Goal: Transaction & Acquisition: Download file/media

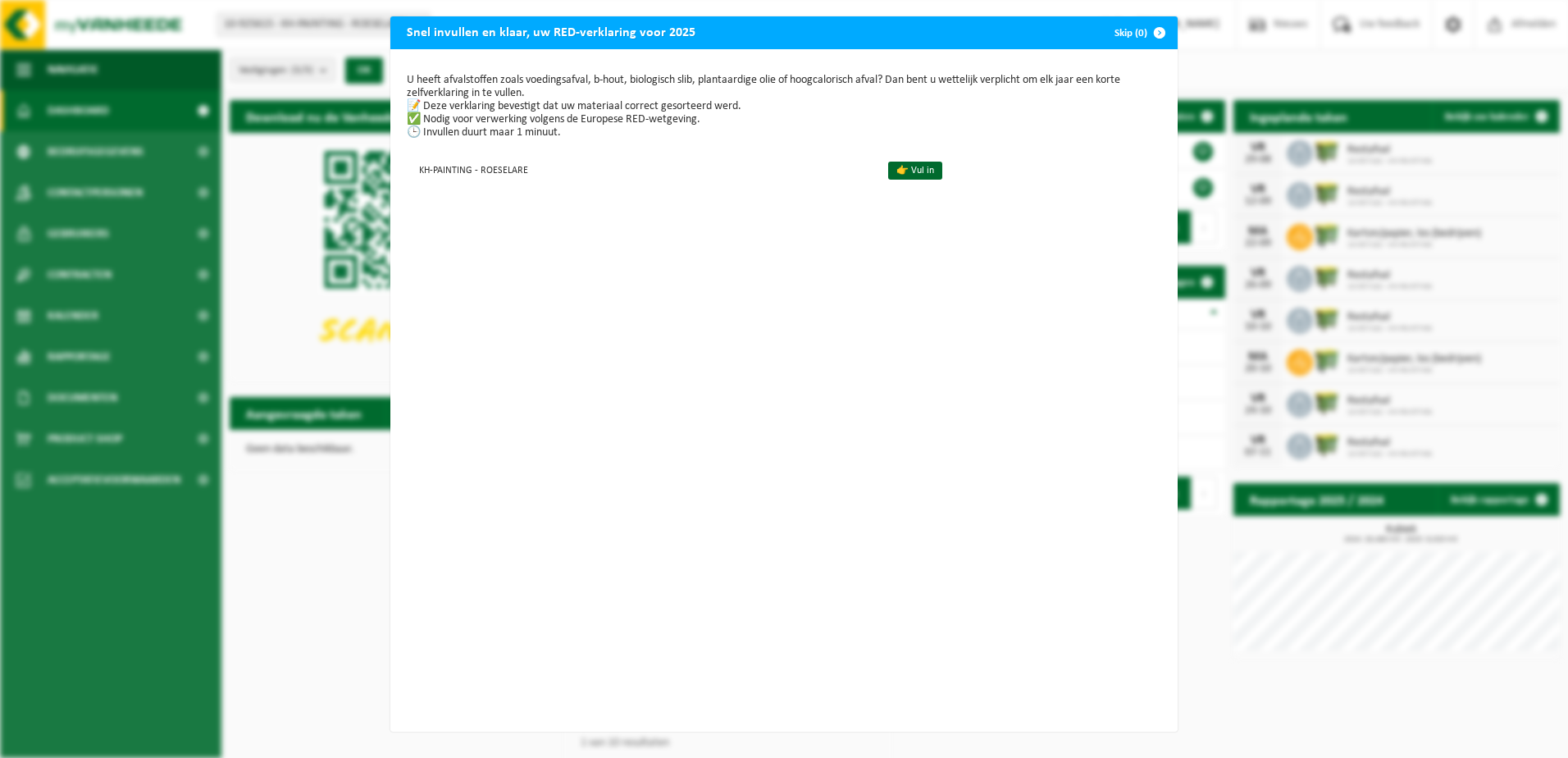
click at [1153, 33] on span "button" at bounding box center [1159, 32] width 33 height 33
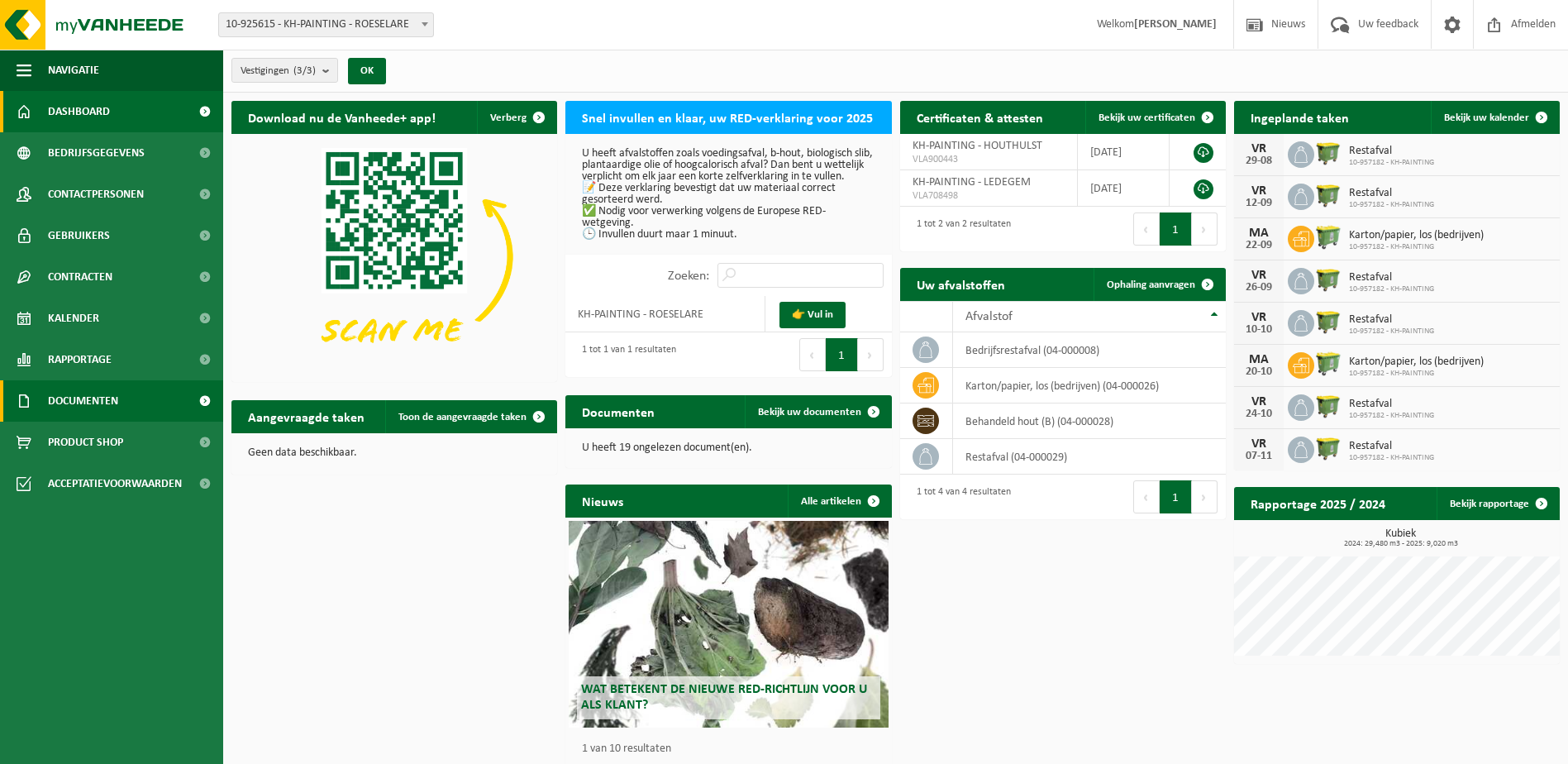
click at [211, 398] on span at bounding box center [204, 401] width 37 height 41
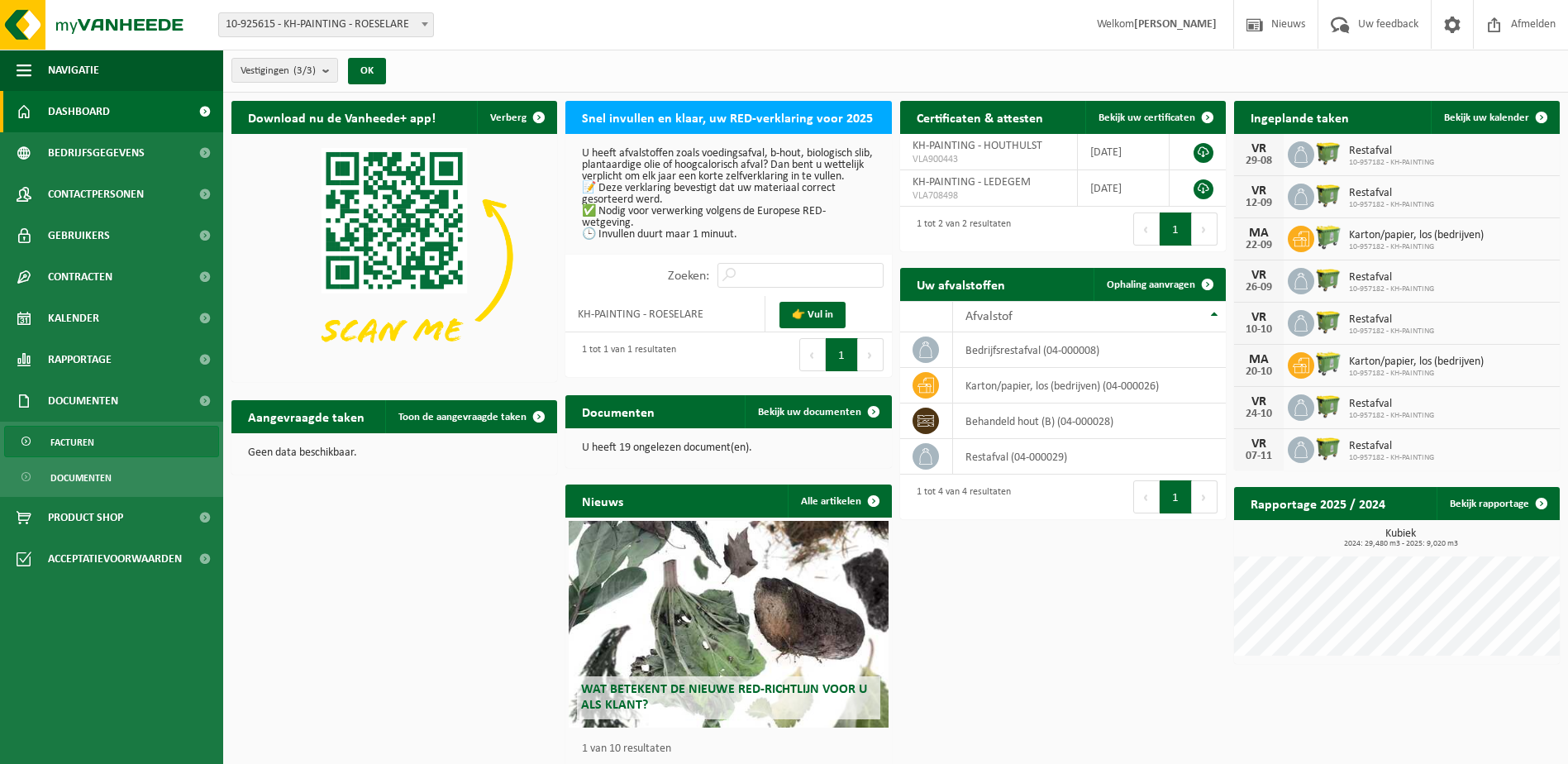
click at [81, 438] on span "Facturen" at bounding box center [72, 442] width 44 height 31
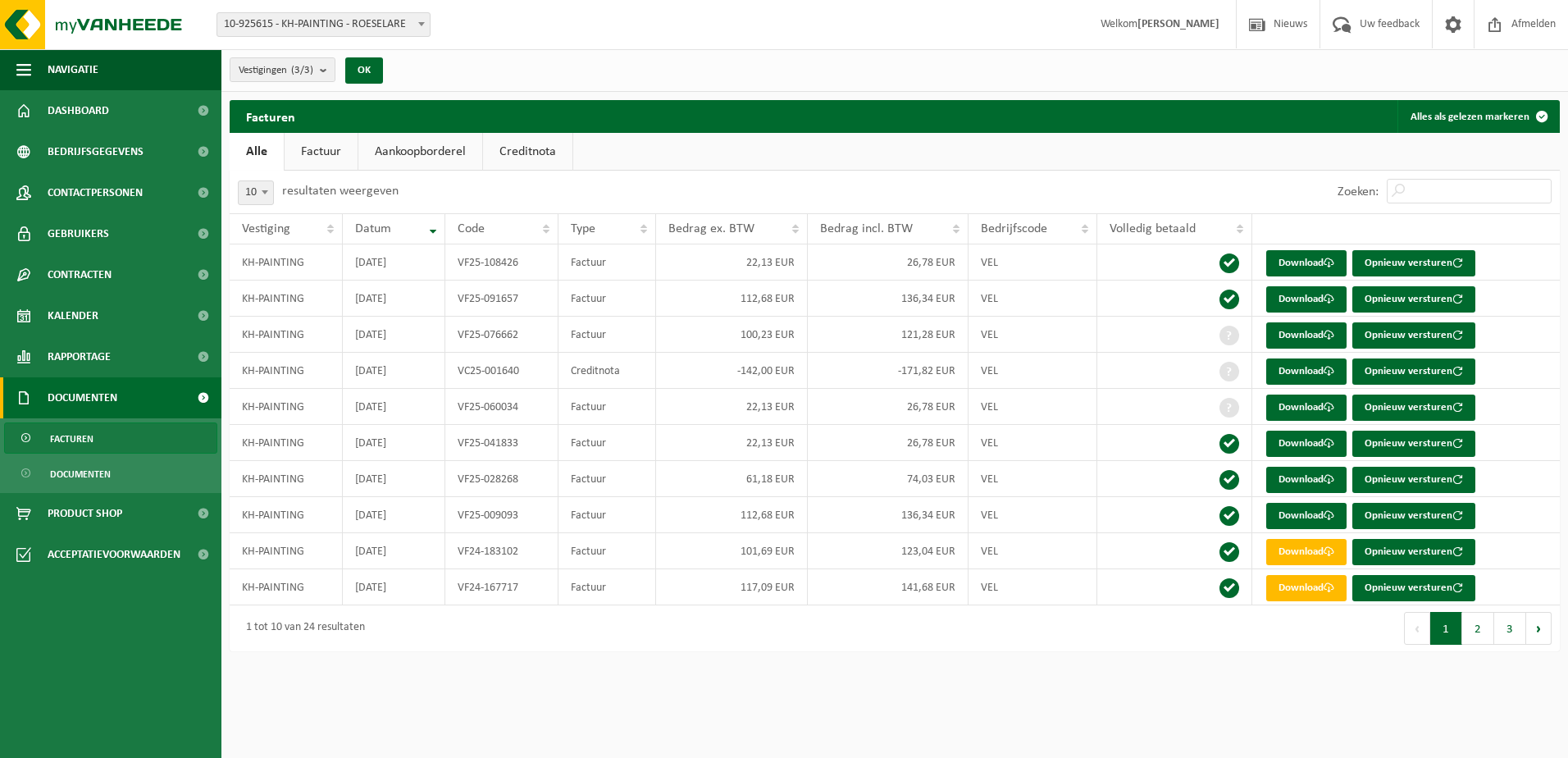
click at [321, 137] on link "Factuur" at bounding box center [321, 152] width 73 height 37
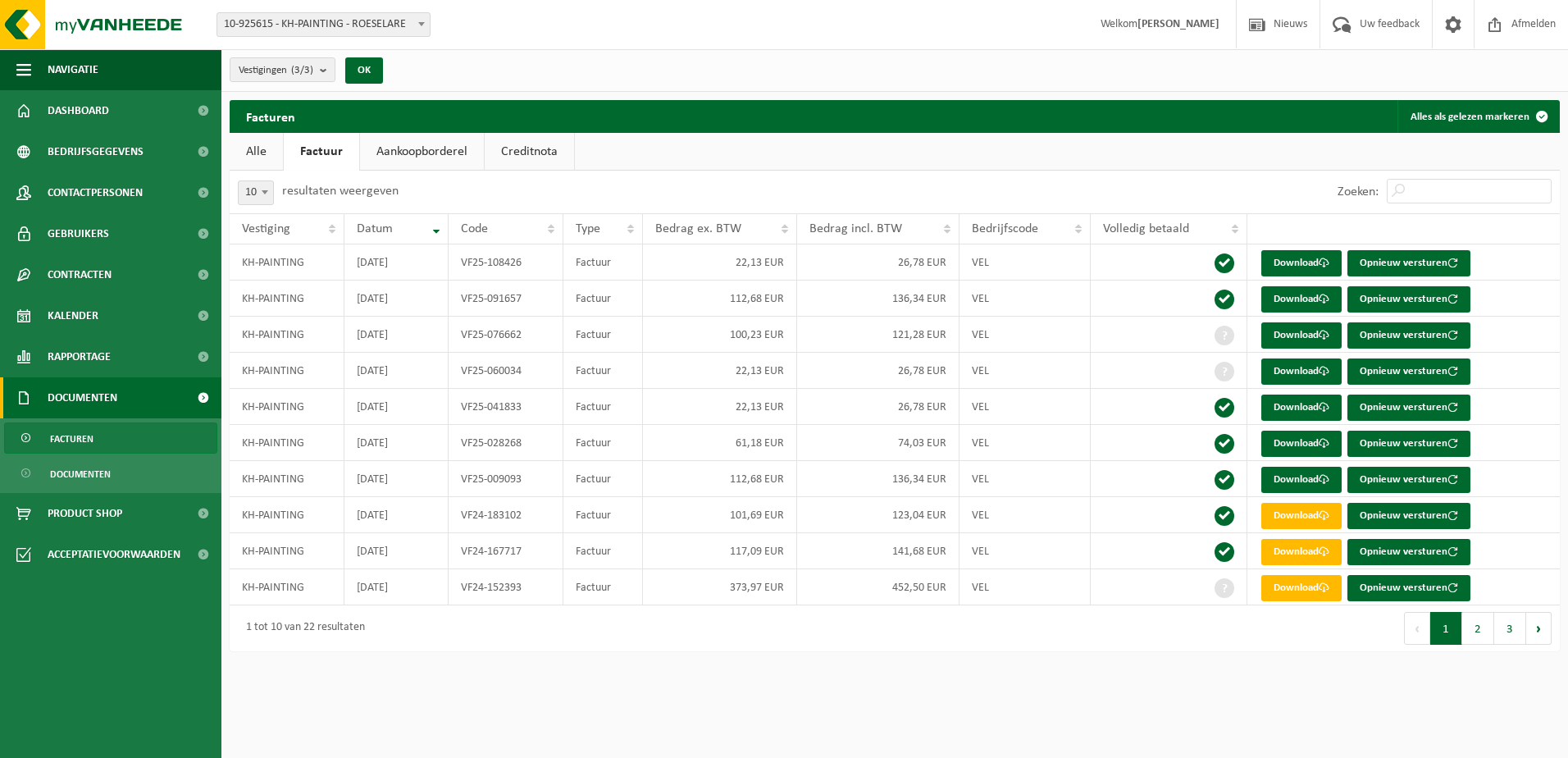
click at [402, 148] on link "Aankoopborderel" at bounding box center [422, 152] width 124 height 37
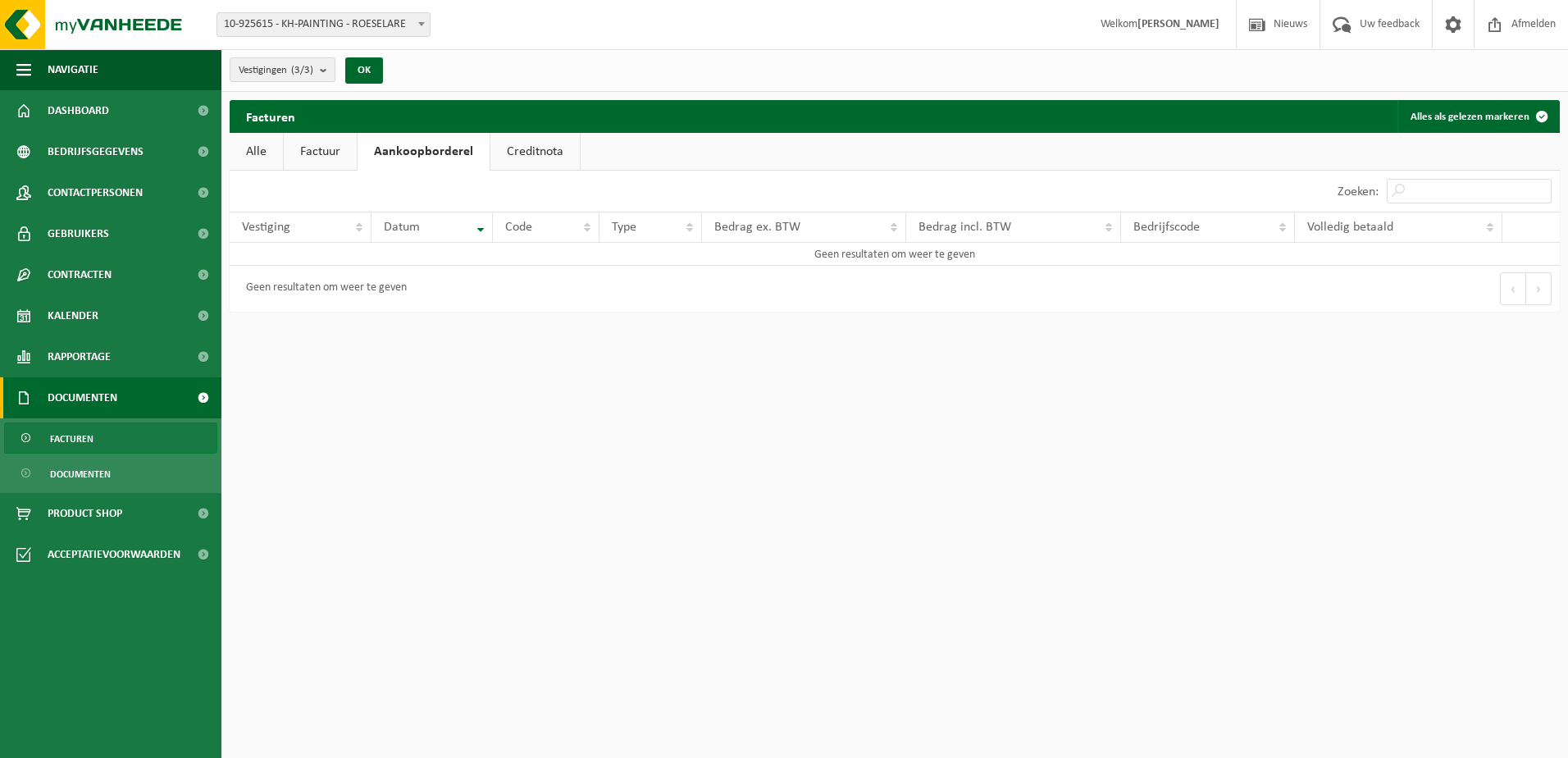
click at [351, 147] on link "Factuur" at bounding box center [320, 152] width 73 height 37
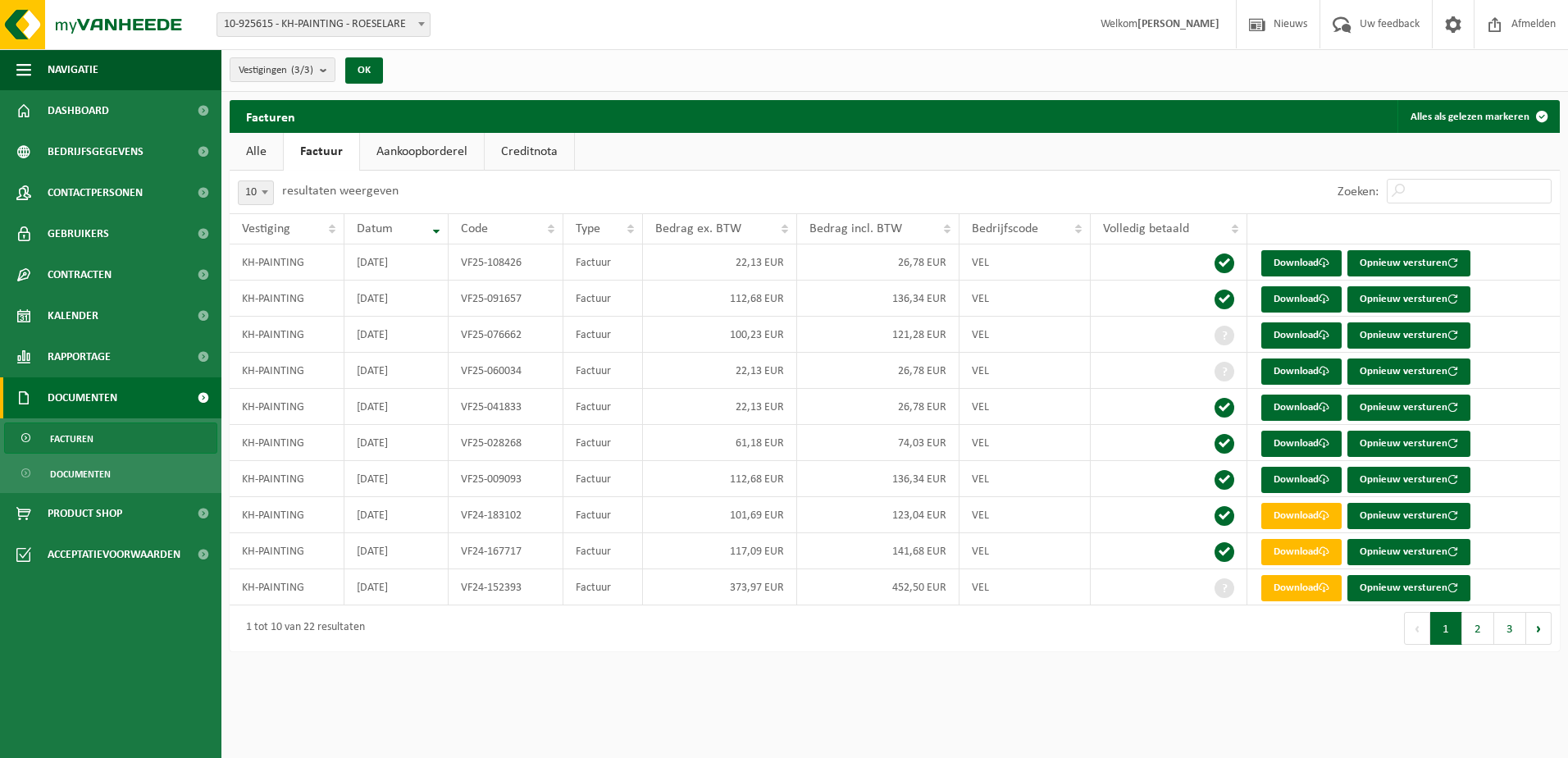
click at [392, 150] on link "Aankoopborderel" at bounding box center [422, 152] width 124 height 37
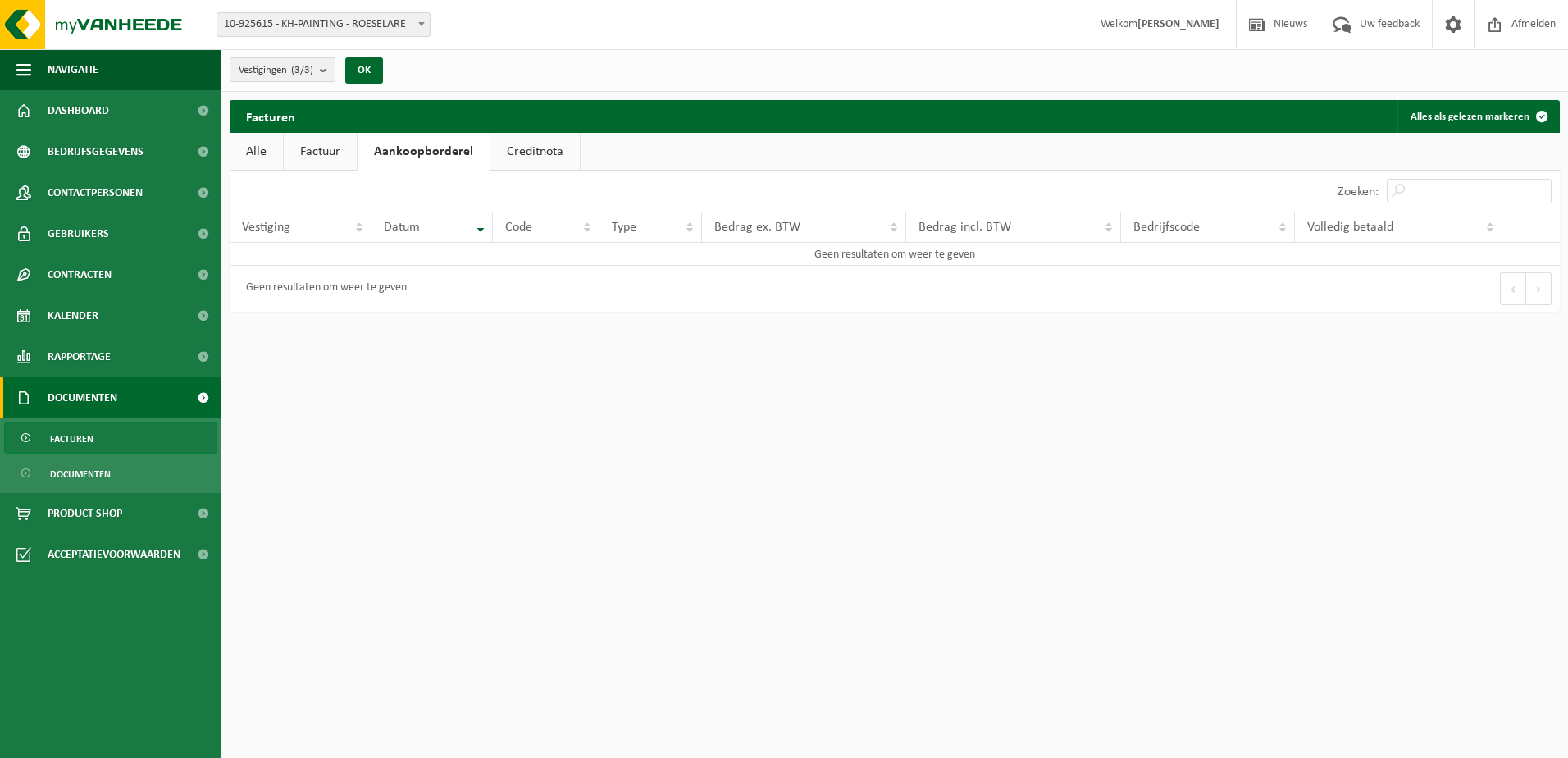
click at [525, 151] on link "Creditnota" at bounding box center [535, 152] width 89 height 37
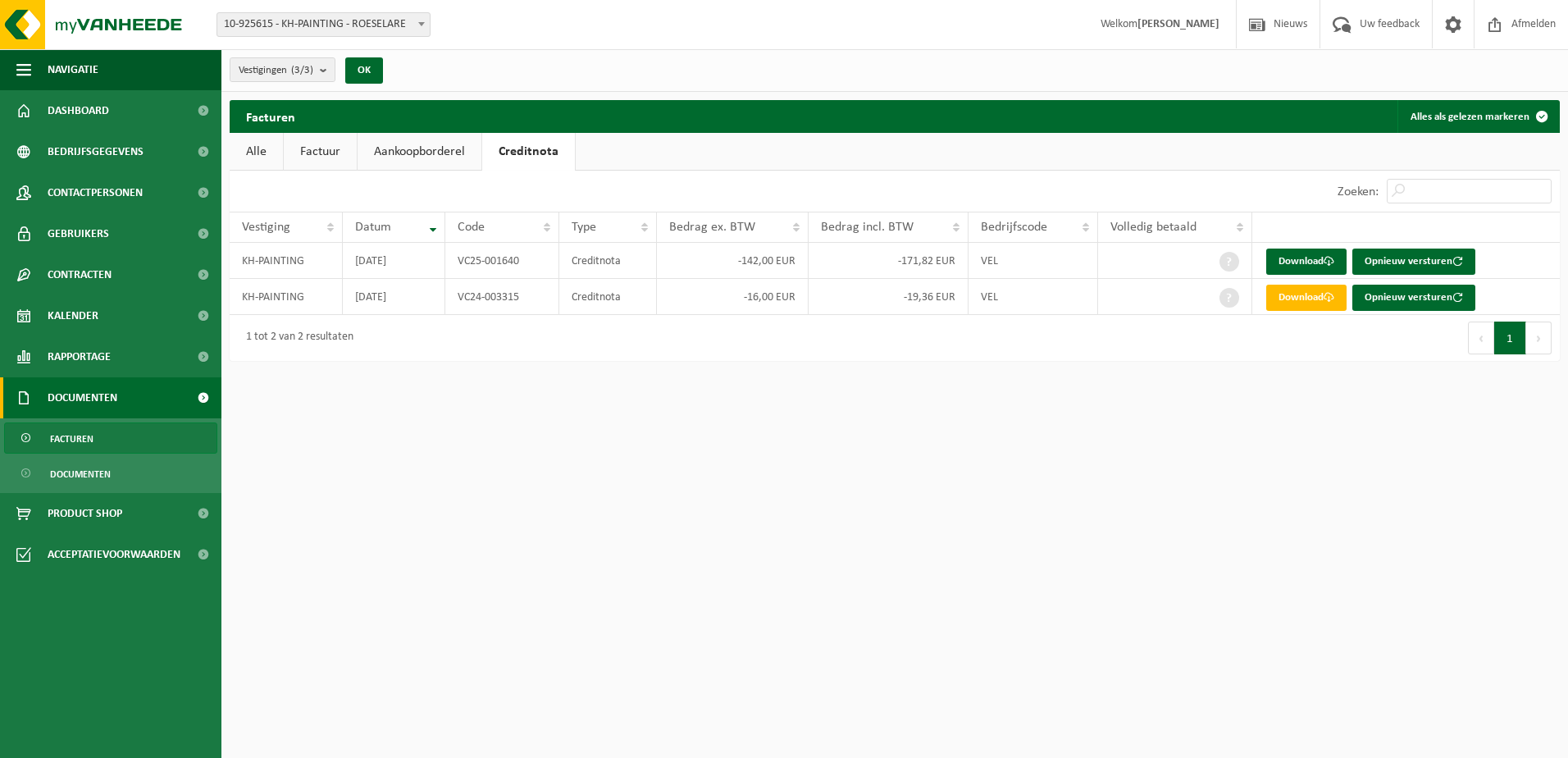
click at [267, 155] on link "Alle" at bounding box center [257, 152] width 54 height 37
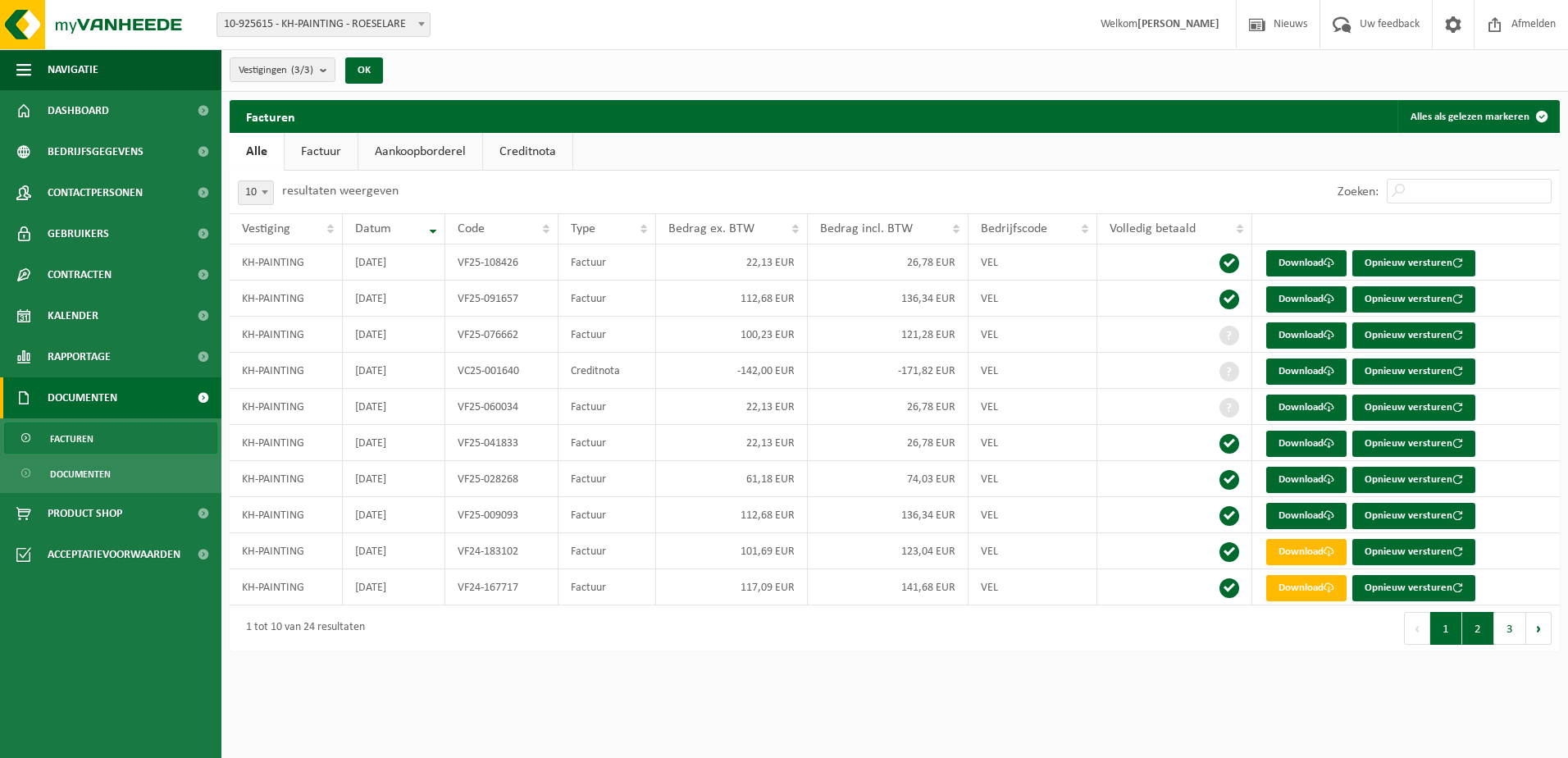
click at [1473, 623] on button "2" at bounding box center [1479, 628] width 32 height 33
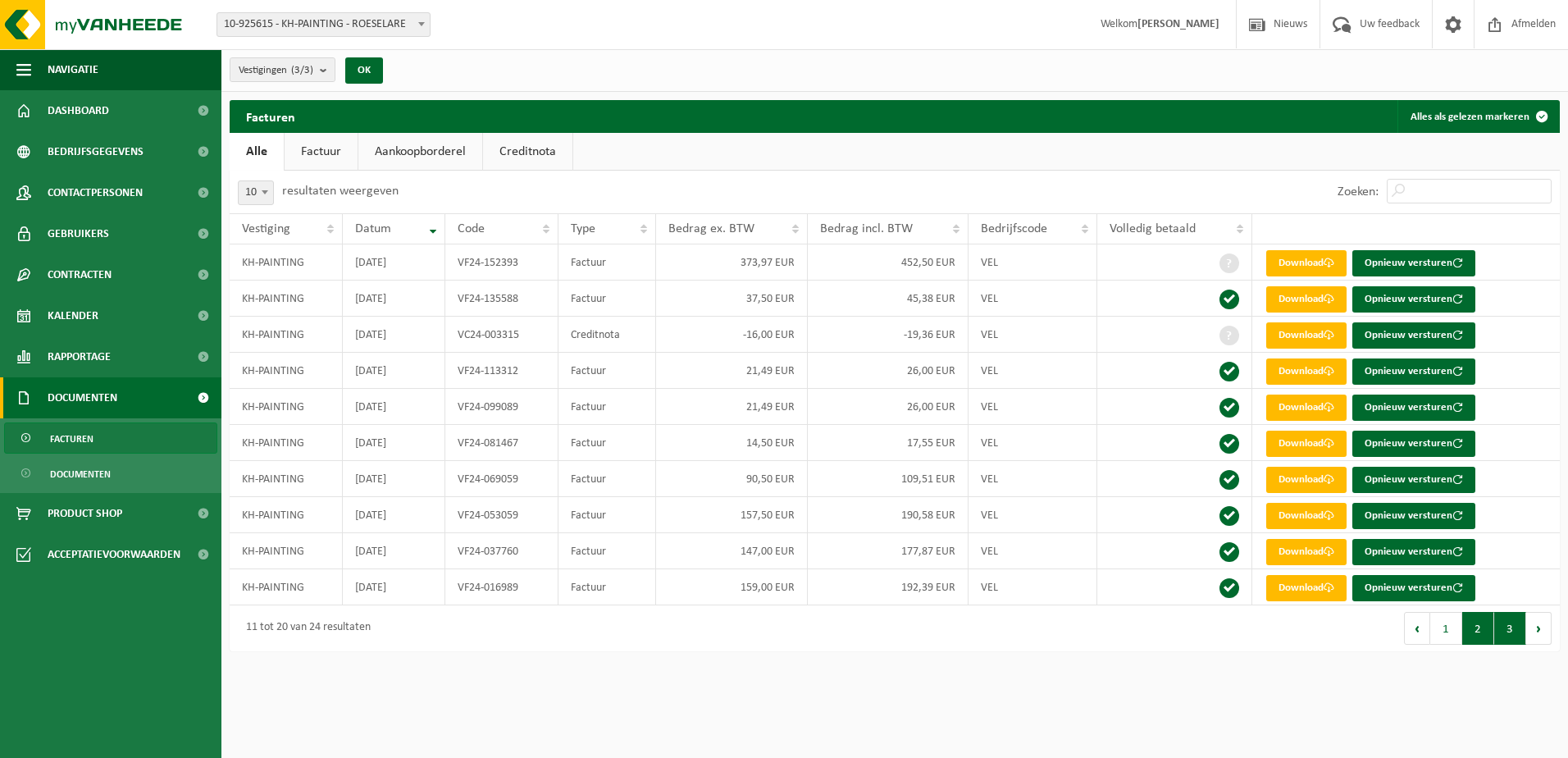
click at [1510, 628] on button "3" at bounding box center [1511, 628] width 32 height 33
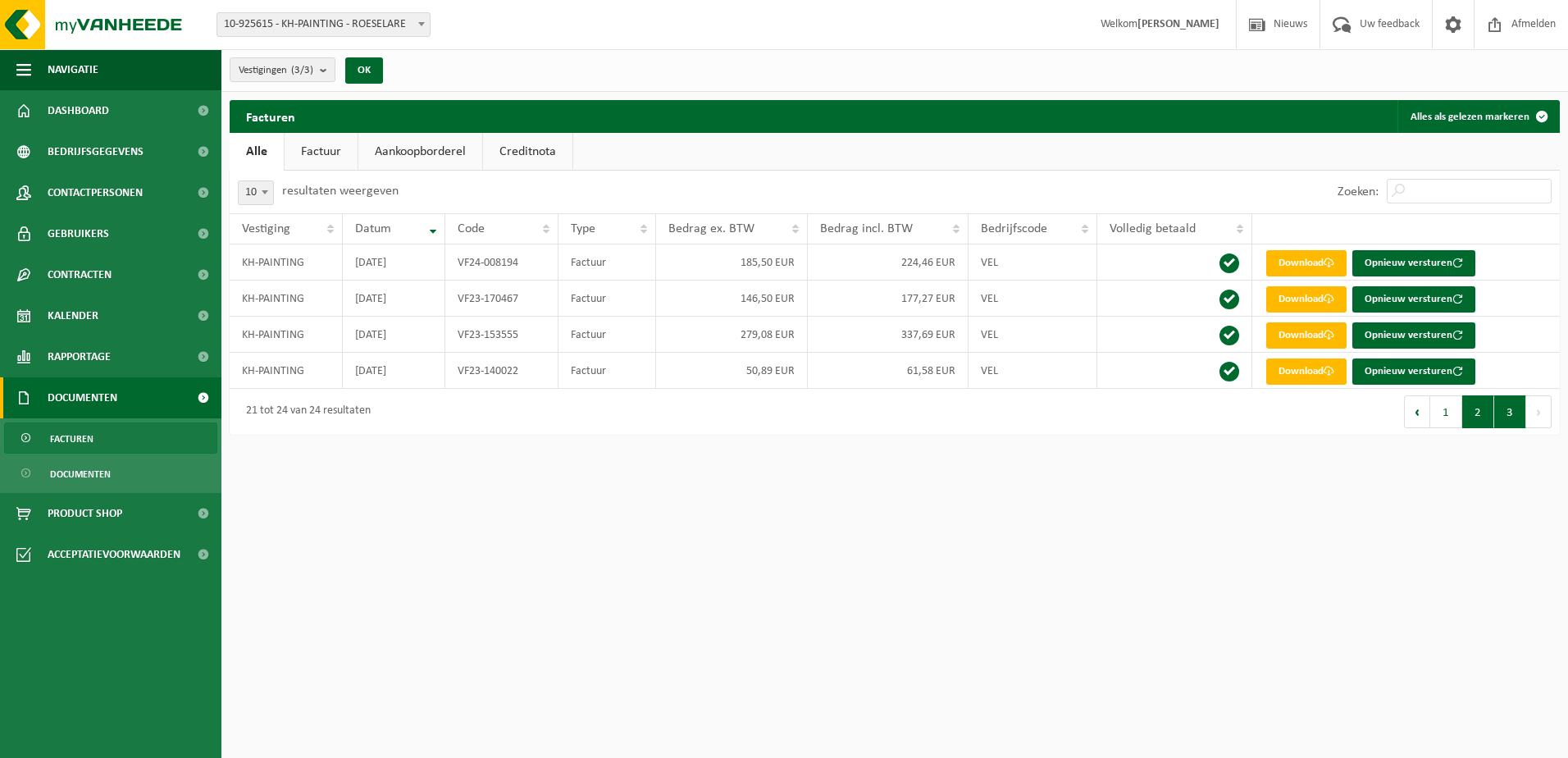
click at [1475, 417] on button "2" at bounding box center [1479, 411] width 32 height 33
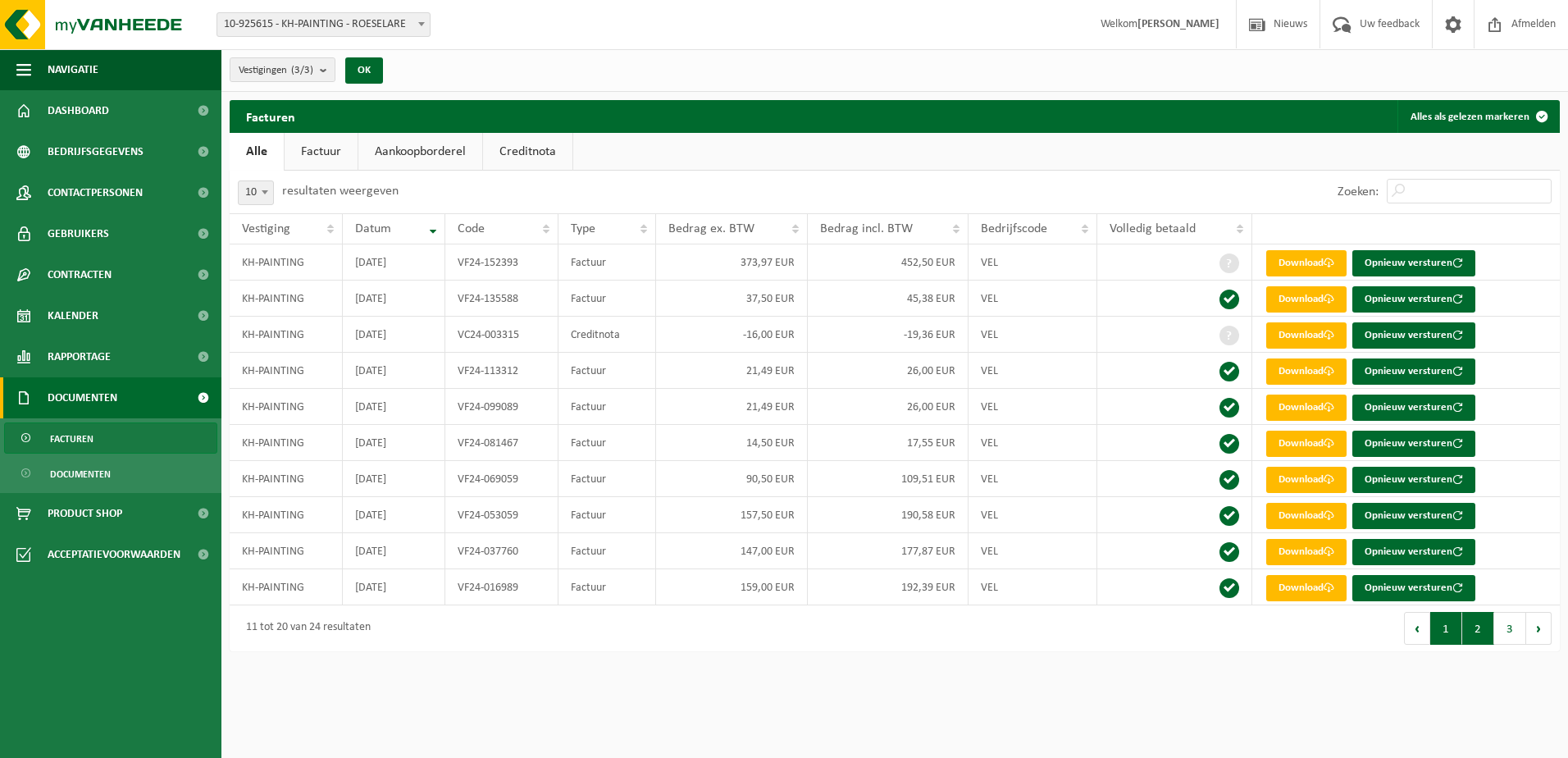
click at [1445, 630] on button "1" at bounding box center [1447, 628] width 32 height 33
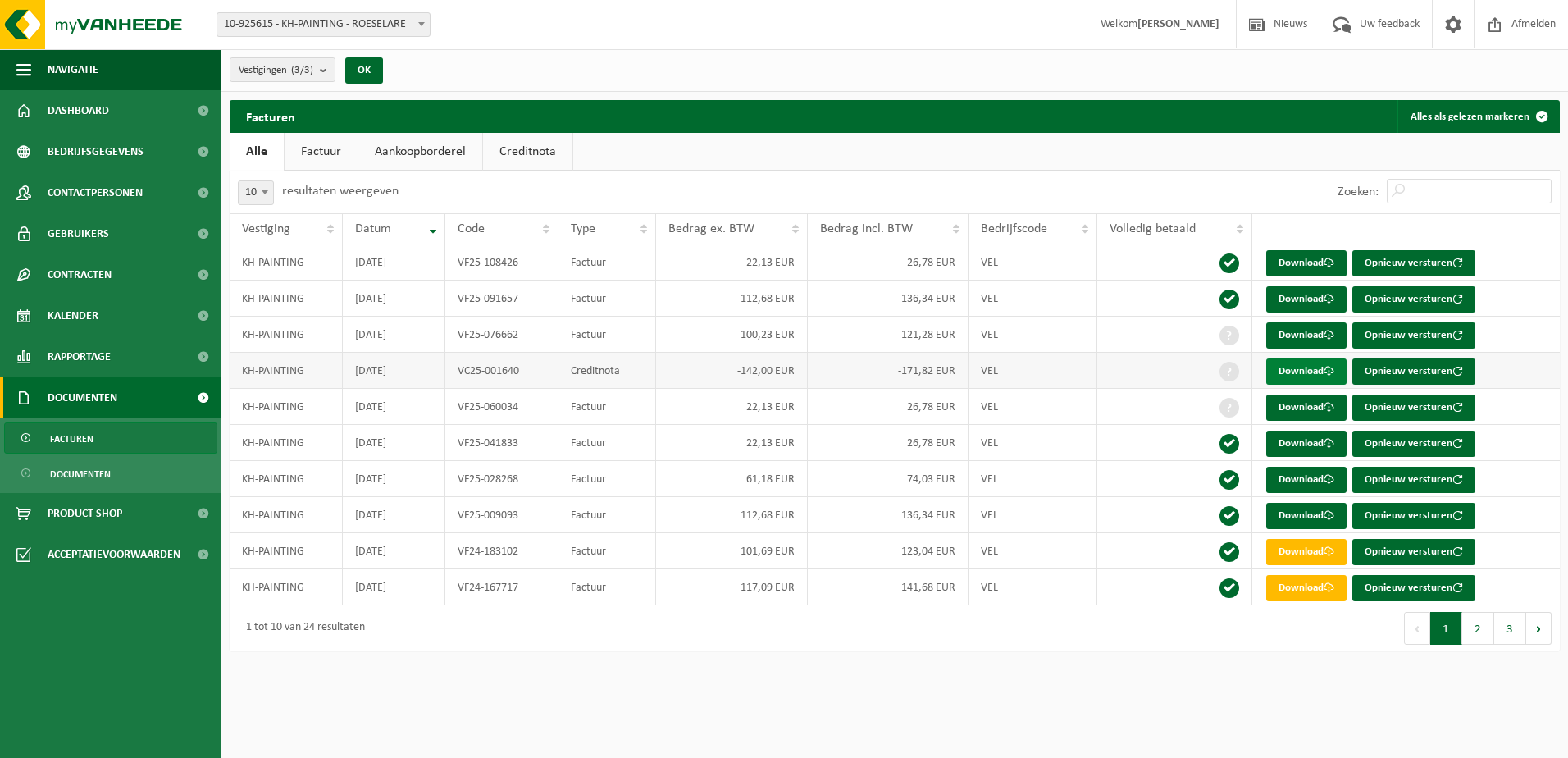
click at [1332, 373] on span at bounding box center [1329, 371] width 11 height 11
click at [1296, 330] on link "Download" at bounding box center [1307, 334] width 80 height 26
click at [1031, 136] on ul "Alle Factuur Aankoopborderel Creditnota" at bounding box center [895, 152] width 1331 height 37
click at [1474, 626] on button "2" at bounding box center [1479, 628] width 32 height 33
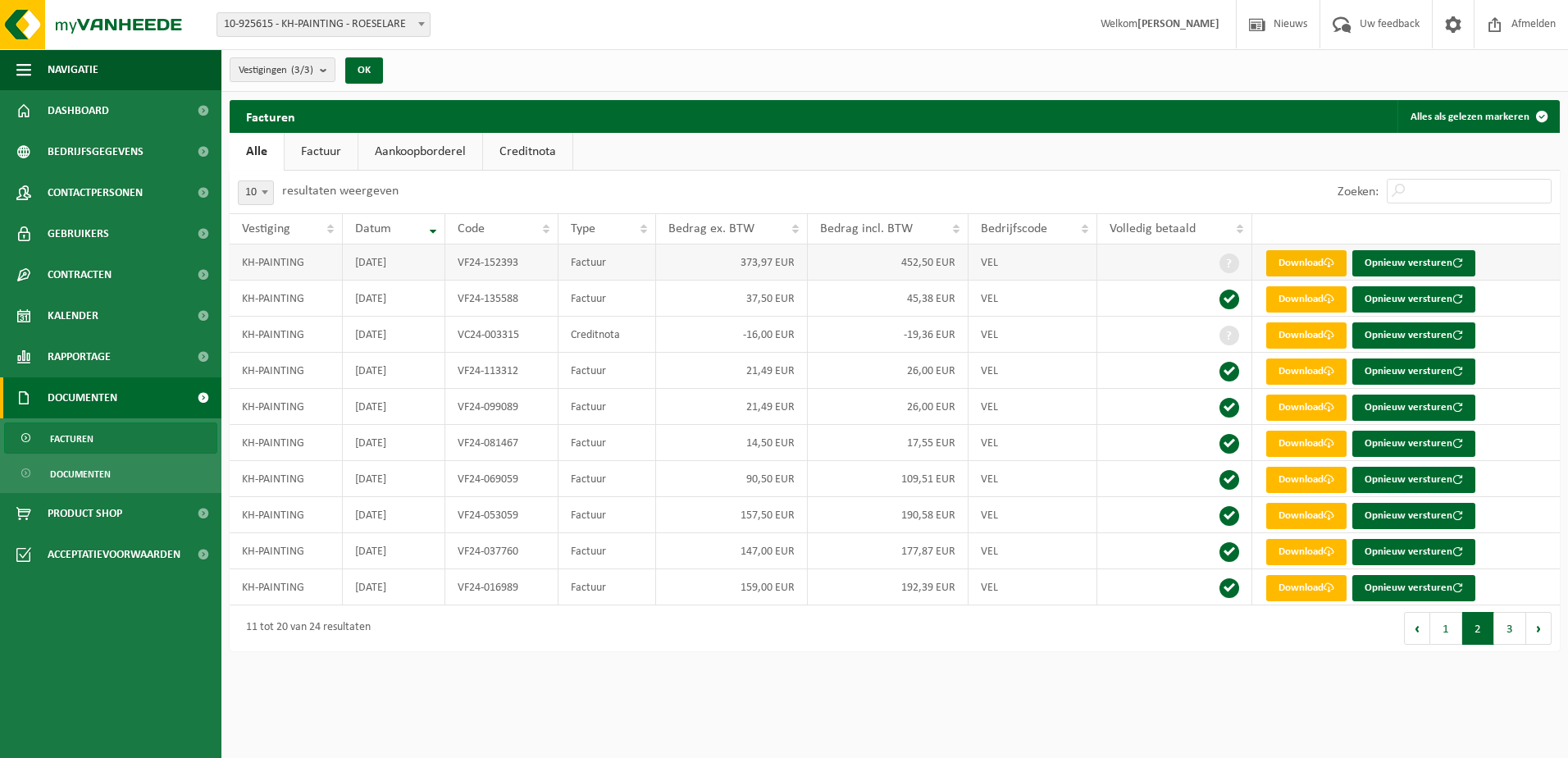
click at [1317, 261] on link "Download" at bounding box center [1307, 262] width 80 height 26
click at [849, 337] on td "-19,36 EUR" at bounding box center [888, 334] width 161 height 36
click at [1292, 333] on link "Download" at bounding box center [1307, 334] width 80 height 26
click at [783, 177] on div "10 25 50 100 10 resultaten weergeven" at bounding box center [563, 192] width 665 height 43
click at [1441, 636] on button "1" at bounding box center [1447, 628] width 32 height 33
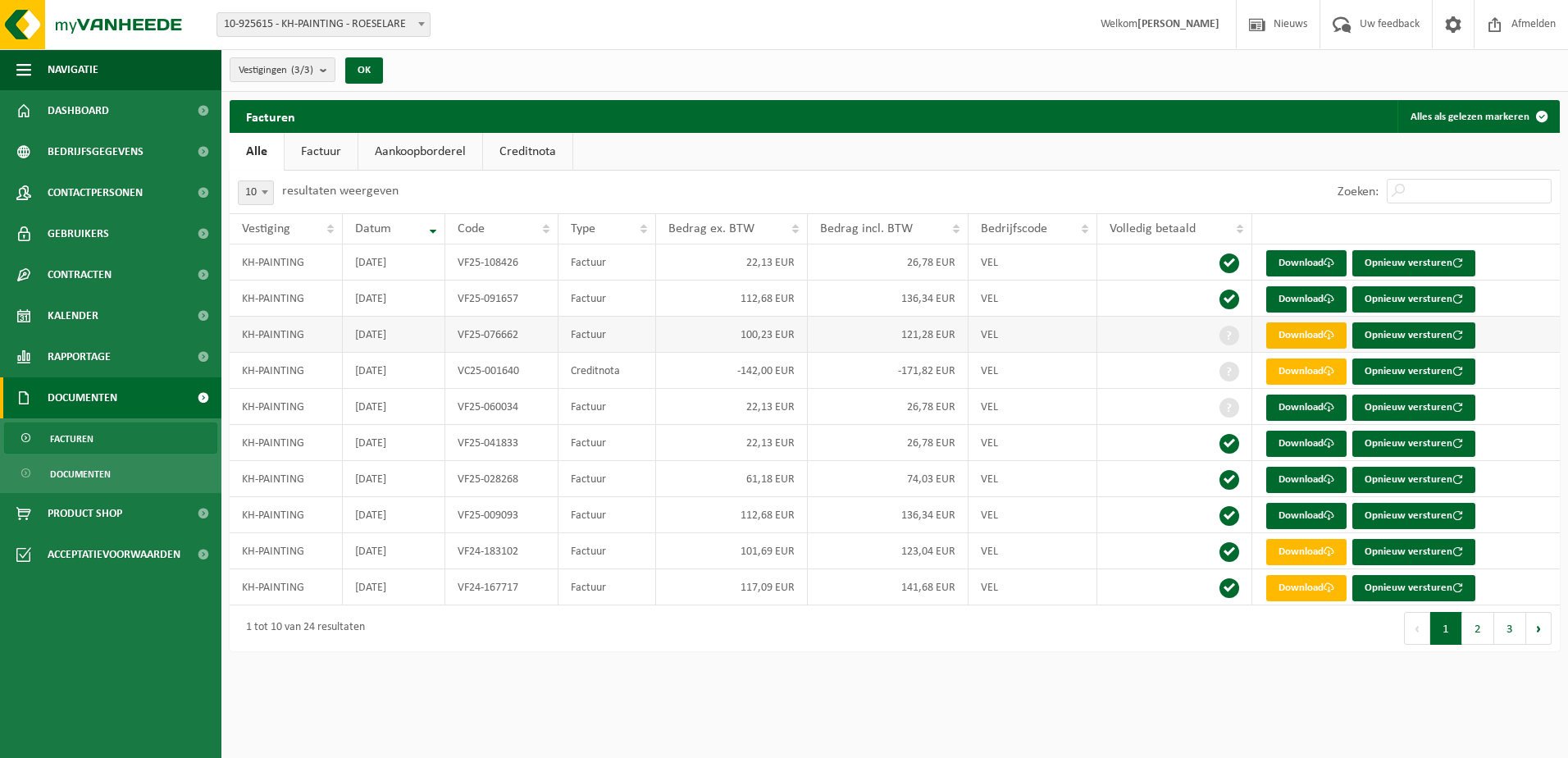
click at [1320, 340] on link "Download" at bounding box center [1307, 334] width 80 height 26
